Goal: Use online tool/utility: Use online tool/utility

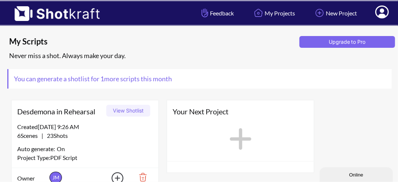
click at [129, 112] on button "View Shotlist" at bounding box center [128, 111] width 44 height 12
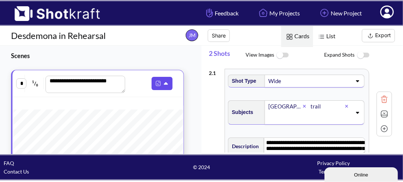
click at [153, 82] on img at bounding box center [158, 84] width 10 height 10
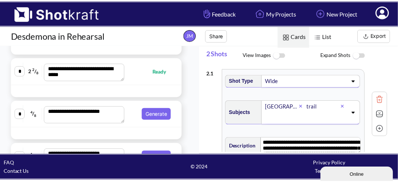
scroll to position [172, 0]
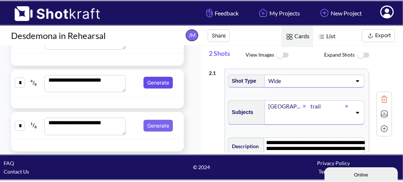
click at [151, 81] on button "Generate" at bounding box center [157, 83] width 29 height 12
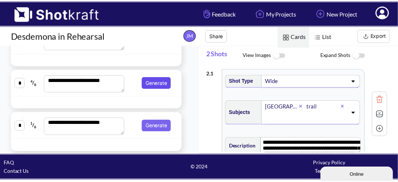
scroll to position [172, 0]
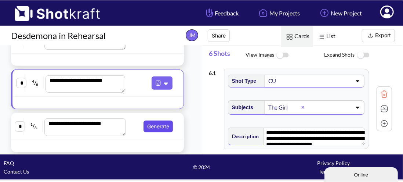
click at [160, 125] on button "Generate" at bounding box center [157, 126] width 29 height 12
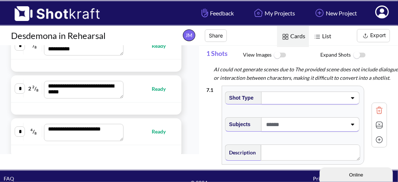
scroll to position [172, 0]
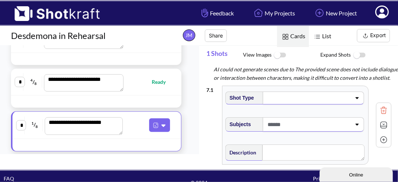
click at [287, 95] on span at bounding box center [308, 97] width 85 height 10
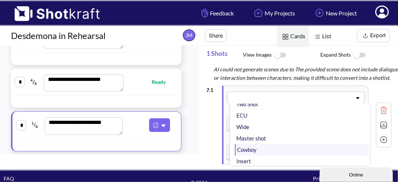
scroll to position [37, 0]
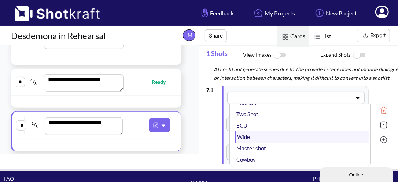
click at [273, 137] on li "Wide" at bounding box center [302, 136] width 134 height 11
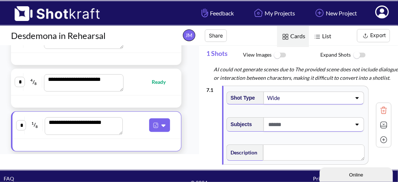
click at [285, 130] on div at bounding box center [309, 124] width 86 height 14
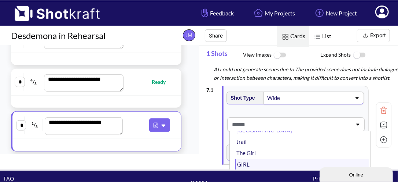
scroll to position [0, 0]
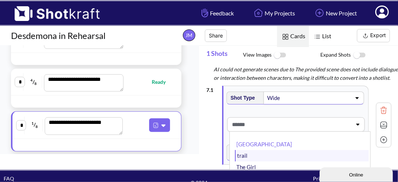
click at [279, 150] on li "trail" at bounding box center [302, 155] width 134 height 11
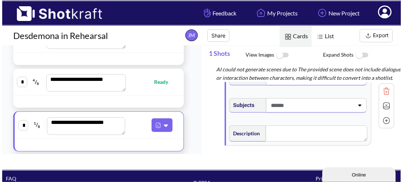
scroll to position [28, 0]
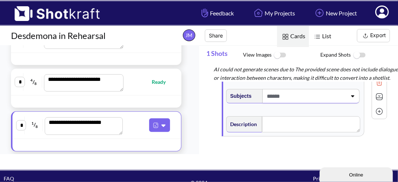
click at [294, 95] on span at bounding box center [307, 96] width 82 height 12
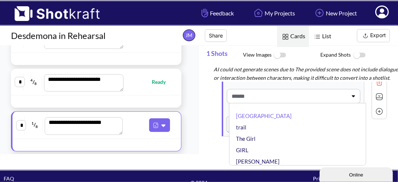
click at [265, 134] on li "The Girl" at bounding box center [300, 138] width 130 height 11
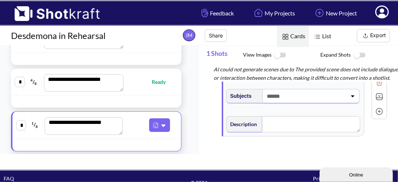
click at [129, 91] on div "**********" at bounding box center [96, 82] width 171 height 27
type textarea "**********"
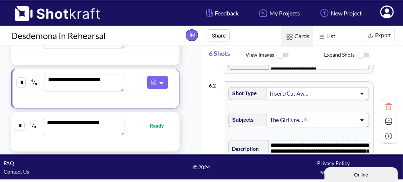
scroll to position [65, 0]
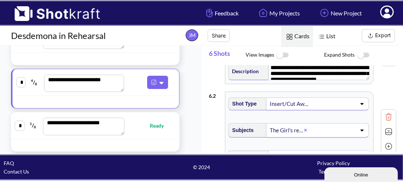
click at [301, 105] on div "Insert/Cut Away" at bounding box center [290, 104] width 42 height 10
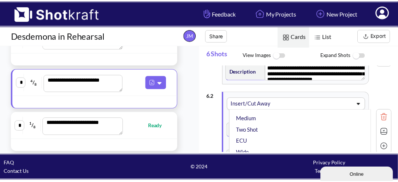
scroll to position [37, 0]
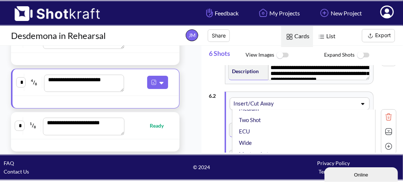
click at [291, 121] on li "Two Shot" at bounding box center [305, 119] width 136 height 11
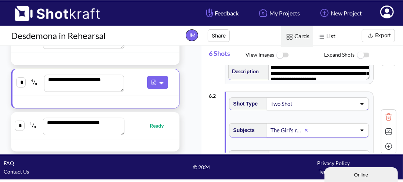
click at [139, 131] on div "**********" at bounding box center [95, 125] width 161 height 19
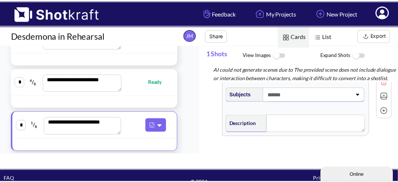
scroll to position [28, 0]
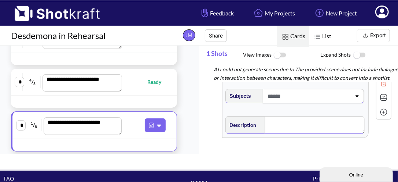
click at [291, 120] on textarea at bounding box center [315, 125] width 100 height 18
paste textarea "**********"
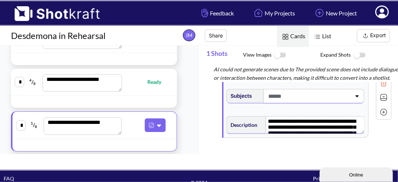
scroll to position [11, 0]
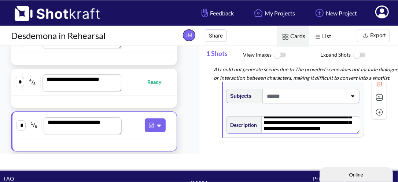
type textarea "**********"
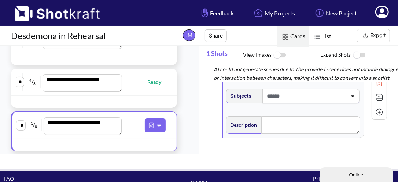
click at [205, 107] on div "**********" at bounding box center [298, 107] width 199 height 124
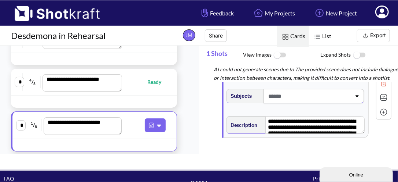
scroll to position [0, 0]
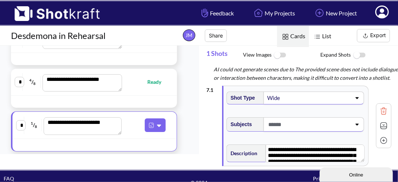
click at [294, 123] on span at bounding box center [309, 124] width 85 height 12
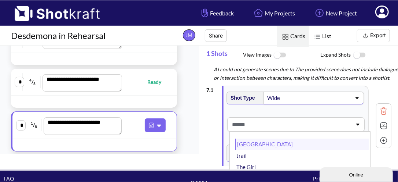
scroll to position [37, 0]
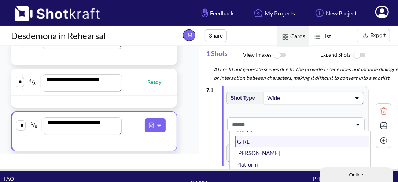
click at [273, 141] on li "GIRL" at bounding box center [302, 141] width 134 height 11
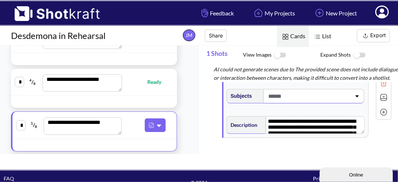
scroll to position [0, 0]
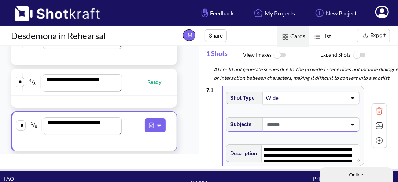
click at [354, 124] on icon at bounding box center [352, 125] width 3 height 2
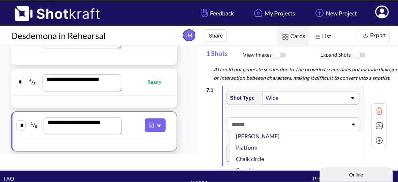
scroll to position [17, 0]
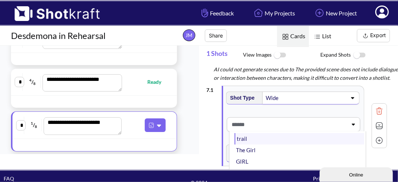
click at [293, 152] on li "The Girl" at bounding box center [300, 149] width 130 height 11
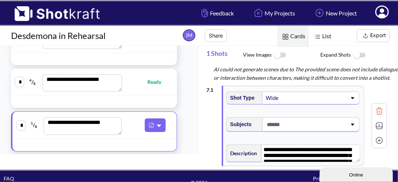
click at [338, 124] on span at bounding box center [307, 124] width 82 height 12
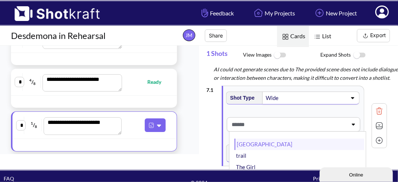
click at [326, 141] on li "[GEOGRAPHIC_DATA]" at bounding box center [300, 143] width 130 height 11
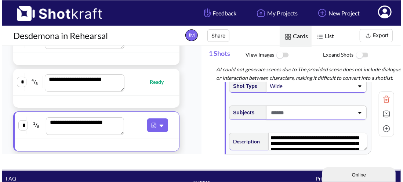
scroll to position [0, 0]
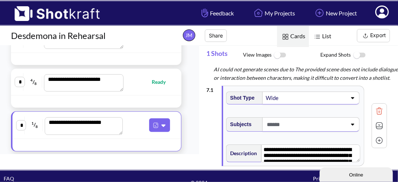
click at [159, 98] on div at bounding box center [162, 101] width 33 height 8
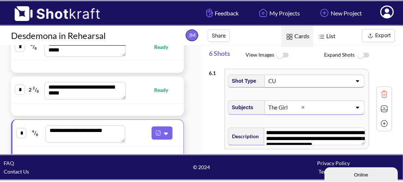
scroll to position [136, 0]
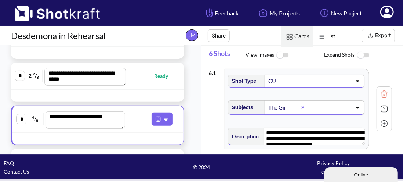
click at [153, 90] on div at bounding box center [97, 96] width 173 height 12
type textarea "**********"
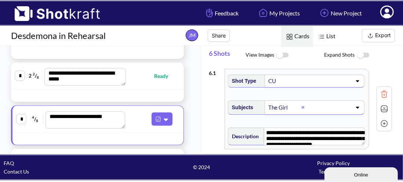
type textarea "**********"
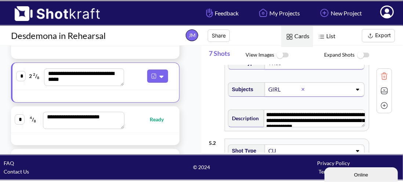
scroll to position [0, 0]
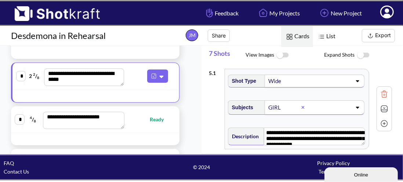
click at [377, 38] on button "Export" at bounding box center [378, 35] width 33 height 13
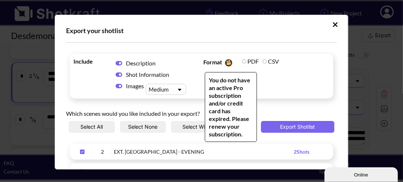
click at [263, 60] on label "CSV" at bounding box center [270, 61] width 17 height 7
click at [263, 58] on label "CSV" at bounding box center [270, 61] width 17 height 7
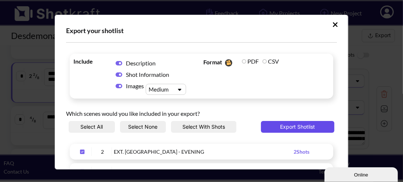
click at [309, 127] on button "Export Shotlist" at bounding box center [297, 127] width 73 height 12
